Goal: Find specific page/section: Find specific page/section

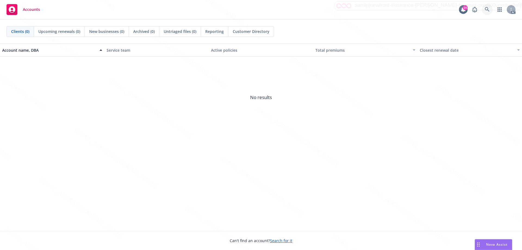
click at [485, 7] on link at bounding box center [487, 9] width 11 height 11
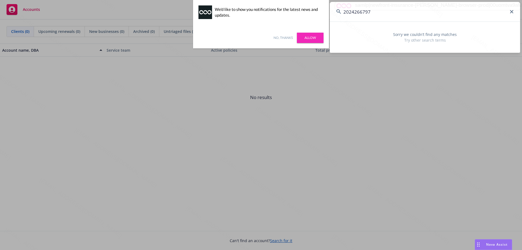
type input "2024266797"
